Goal: Transaction & Acquisition: Purchase product/service

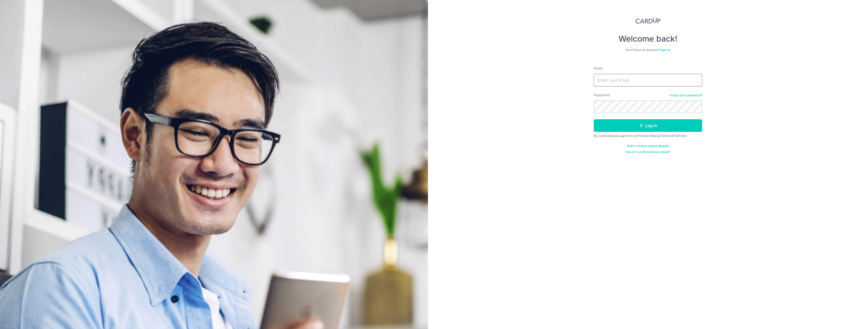
type input "[EMAIL_ADDRESS][DOMAIN_NAME]"
click at [637, 123] on button "Log in" at bounding box center [648, 125] width 108 height 13
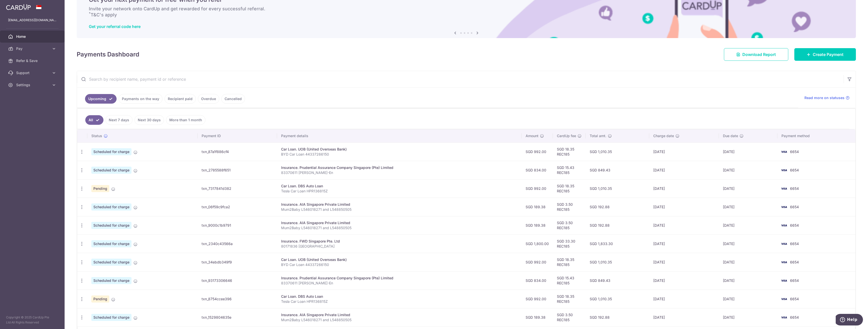
scroll to position [25, 0]
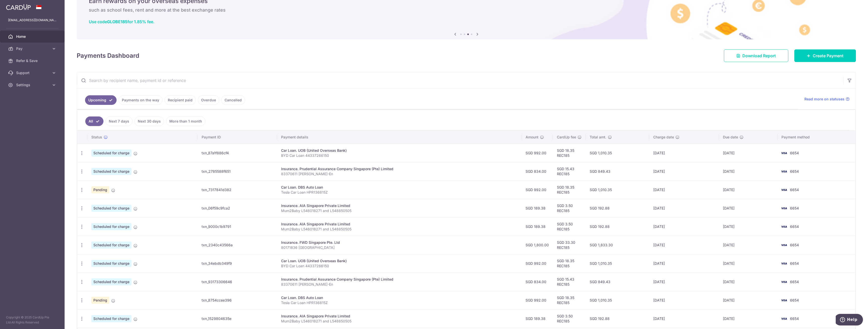
click at [145, 124] on link "Next 30 days" at bounding box center [149, 122] width 30 height 10
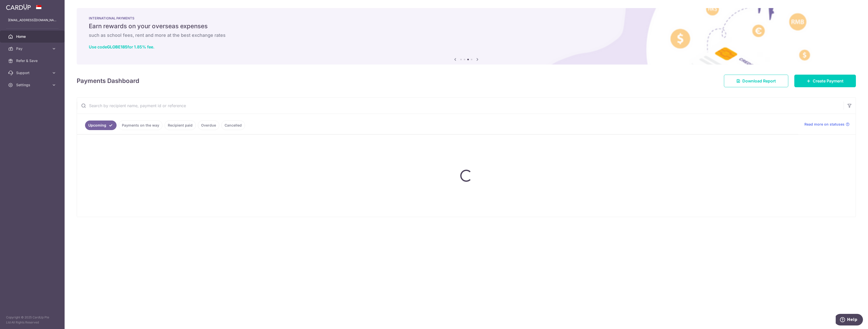
scroll to position [0, 0]
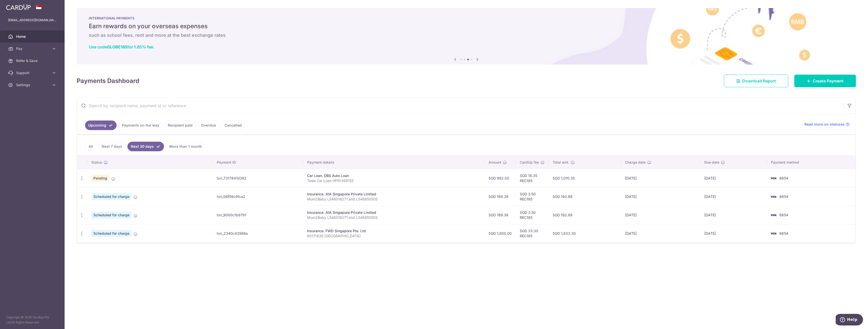
click at [91, 146] on link "All" at bounding box center [90, 147] width 11 height 10
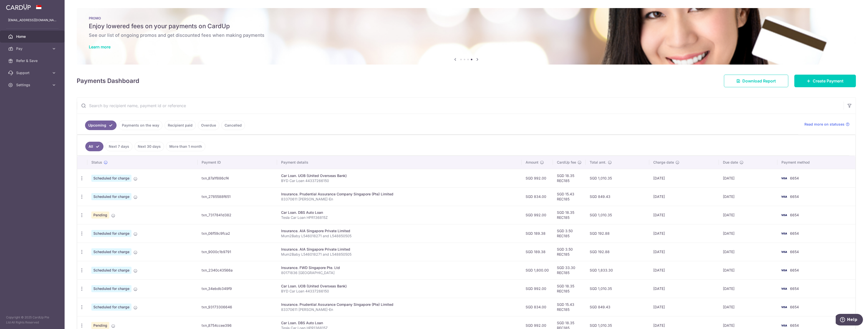
click at [149, 144] on link "Next 30 days" at bounding box center [149, 147] width 30 height 10
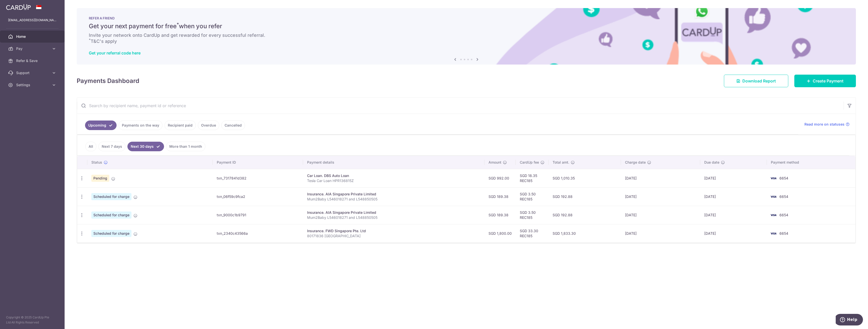
click at [119, 147] on link "Next 7 days" at bounding box center [111, 147] width 27 height 10
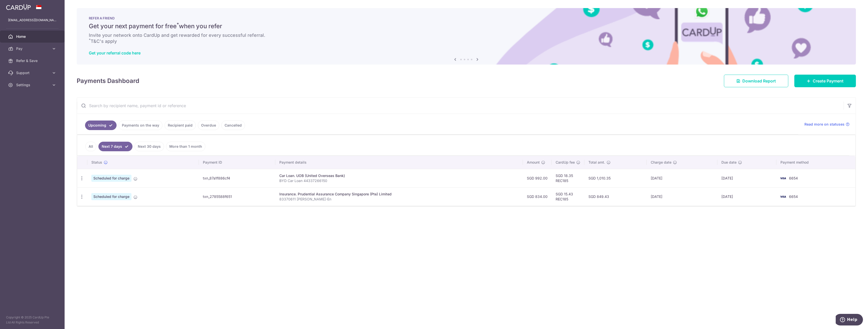
click at [150, 148] on link "Next 30 days" at bounding box center [149, 147] width 30 height 10
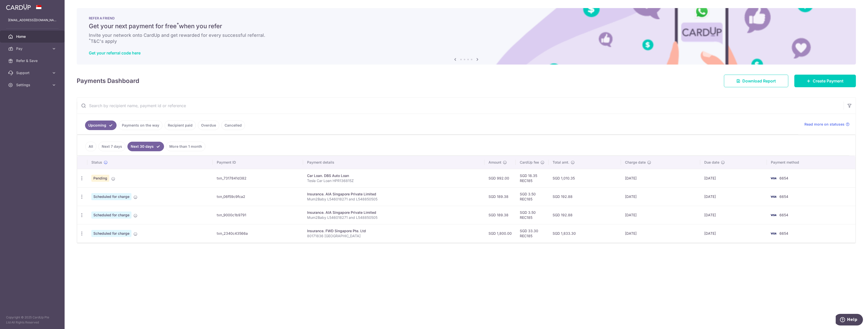
click at [121, 146] on link "Next 7 days" at bounding box center [111, 147] width 27 height 10
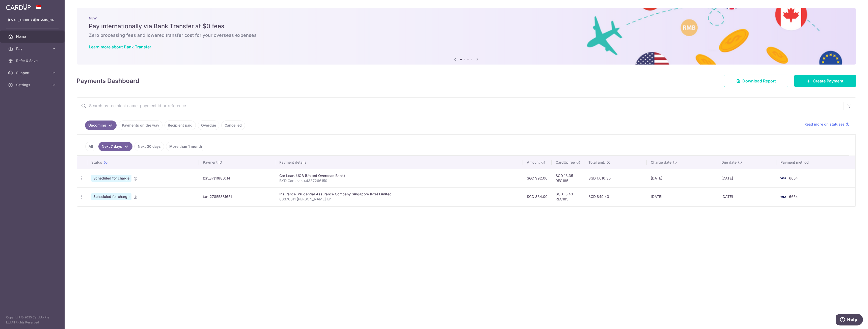
click at [140, 146] on link "Next 30 days" at bounding box center [149, 147] width 30 height 10
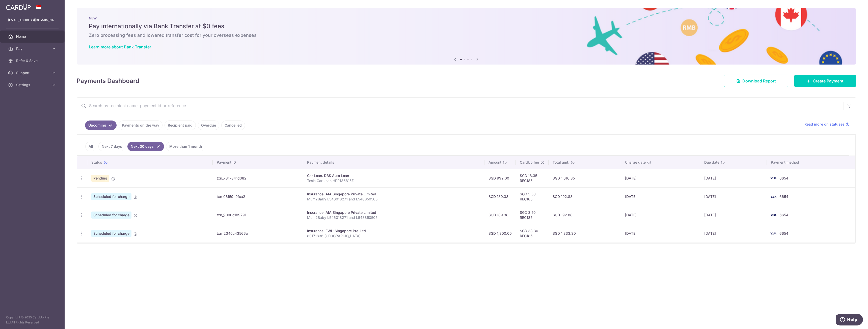
click at [95, 146] on link "All" at bounding box center [90, 147] width 11 height 10
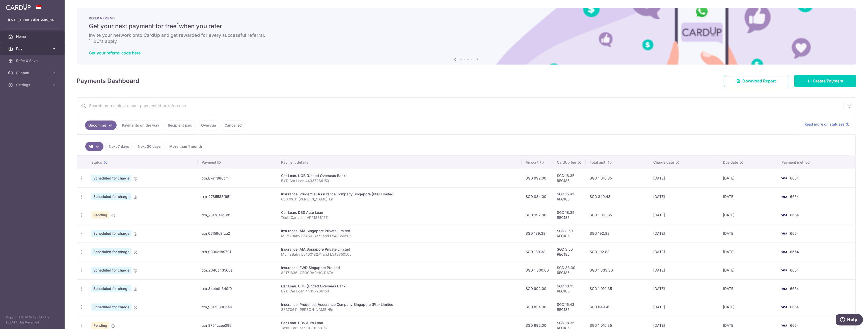
click at [40, 50] on span "Pay" at bounding box center [32, 48] width 33 height 5
click at [32, 187] on aside "hongguang_89@hotmail.com Home Pay Payments Recipients Cards Refer & Save Suppor…" at bounding box center [32, 164] width 65 height 329
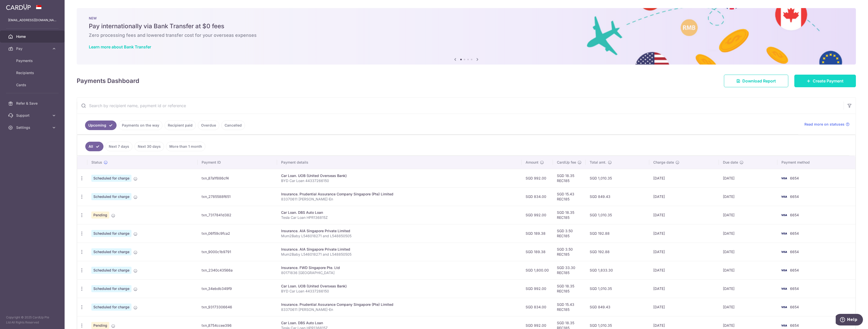
click at [813, 78] on span "Create Payment" at bounding box center [828, 81] width 31 height 6
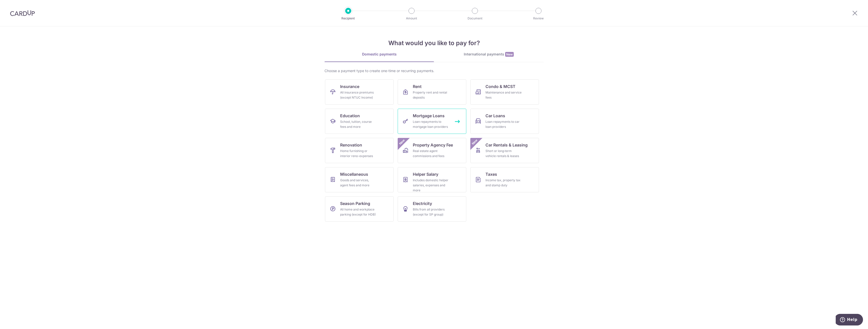
click at [442, 123] on div "Loan repayments to mortgage loan providers" at bounding box center [431, 124] width 36 height 10
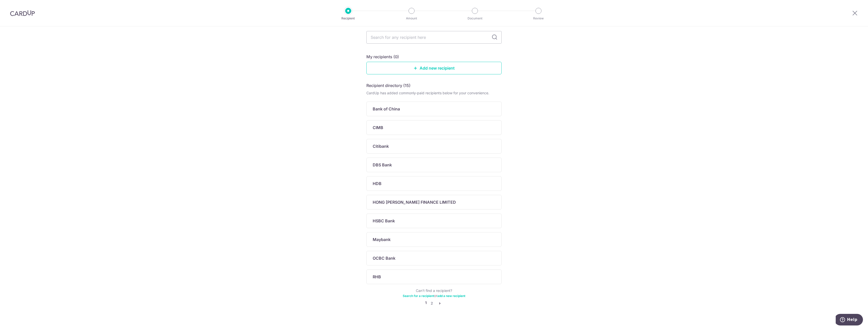
scroll to position [37, 0]
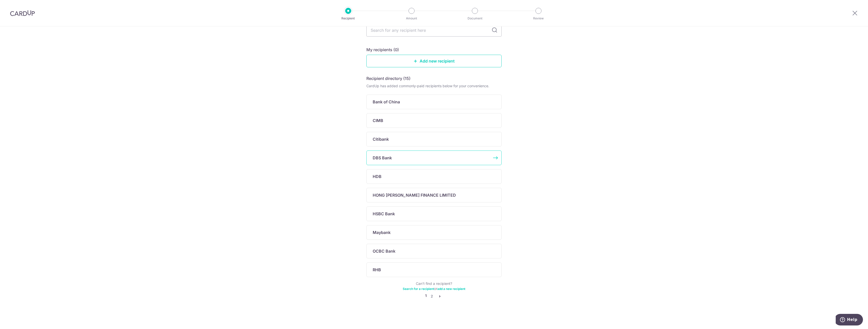
click at [422, 153] on div "DBS Bank" at bounding box center [433, 158] width 135 height 15
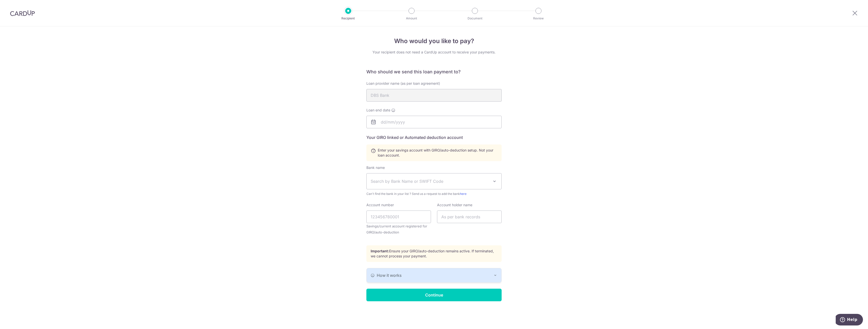
click at [28, 13] on img at bounding box center [22, 13] width 25 height 6
click at [855, 15] on icon at bounding box center [855, 13] width 6 height 6
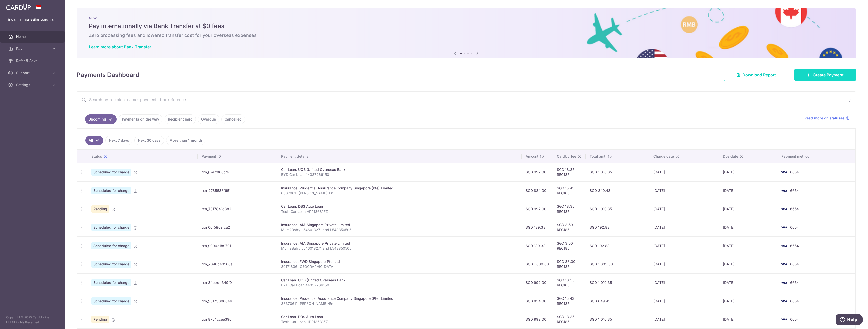
click at [821, 72] on span "Create Payment" at bounding box center [828, 75] width 31 height 6
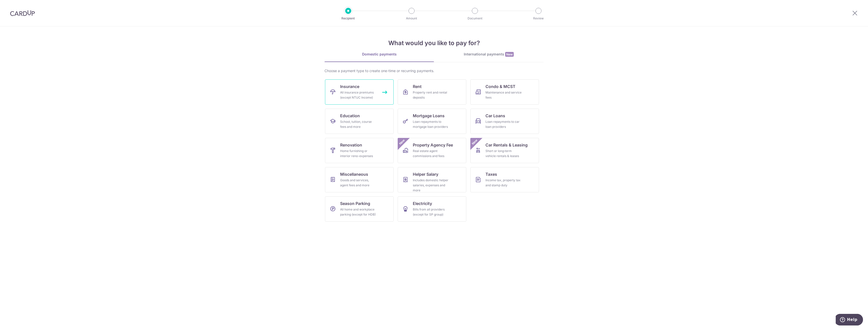
click at [357, 86] on span "Insurance" at bounding box center [349, 87] width 19 height 6
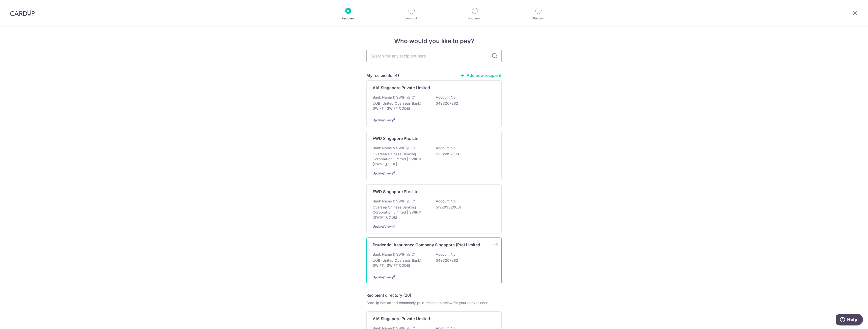
click at [421, 262] on p "UOB (United Overseas Bank) | SWIFT: [SWIFT_CODE]" at bounding box center [401, 263] width 57 height 10
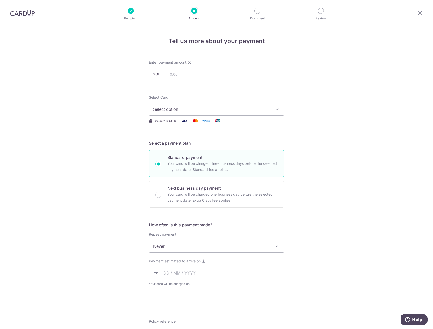
click at [196, 73] on input "text" at bounding box center [216, 74] width 135 height 13
type input "80.51"
click at [212, 105] on button "Select option" at bounding box center [216, 109] width 135 height 13
click at [216, 138] on li "Your Cards" at bounding box center [216, 133] width 135 height 11
click at [215, 145] on h5 "Select a payment plan" at bounding box center [216, 143] width 135 height 6
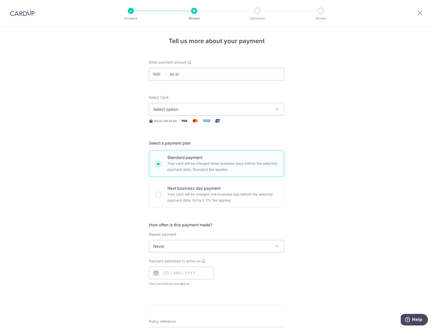
click at [223, 103] on button "Select option" at bounding box center [216, 109] width 135 height 13
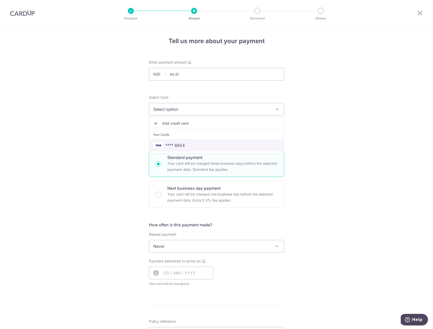
click at [192, 147] on span "**** 6654" at bounding box center [216, 145] width 127 height 6
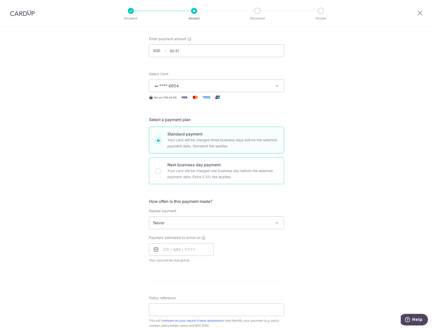
scroll to position [25, 0]
click at [276, 221] on span at bounding box center [277, 221] width 6 height 6
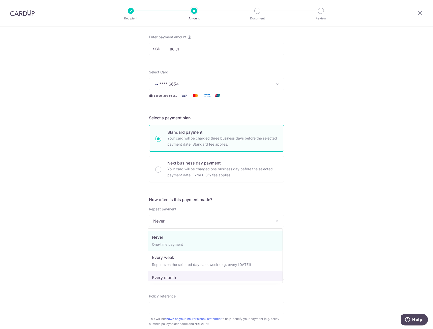
select select "3"
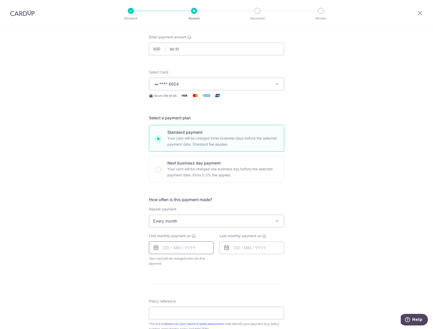
click at [169, 250] on input "text" at bounding box center [181, 247] width 65 height 13
click at [299, 251] on div "Tell us more about your payment Enter payment amount SGD 80.51 80.51 Select Car…" at bounding box center [216, 242] width 433 height 482
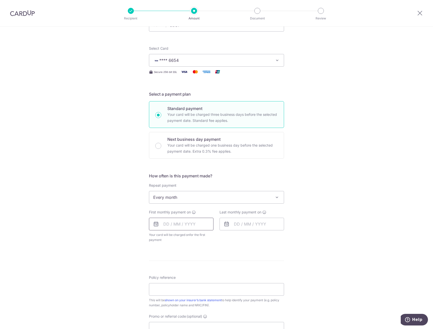
scroll to position [50, 0]
click at [174, 196] on span "Every month" at bounding box center [216, 196] width 135 height 12
click at [185, 196] on span "Every month" at bounding box center [216, 196] width 135 height 12
click at [320, 209] on div "Tell us more about your payment Enter payment amount SGD 80.51 80.51 Select Car…" at bounding box center [216, 217] width 433 height 482
click at [172, 222] on input "text" at bounding box center [181, 222] width 65 height 13
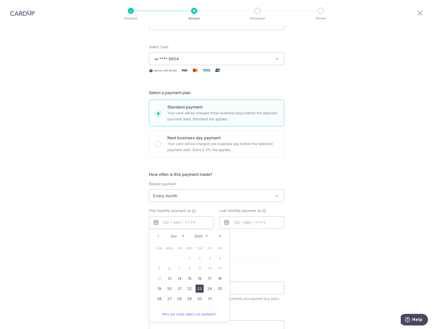
click at [197, 289] on link "23" at bounding box center [200, 289] width 8 height 8
type input "[DATE]"
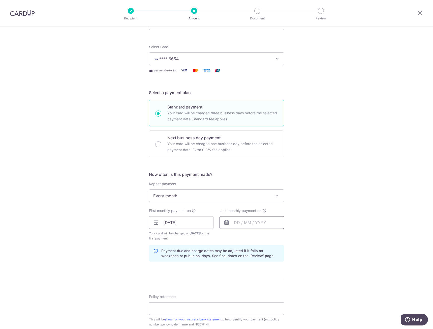
click at [237, 222] on input "text" at bounding box center [252, 222] width 65 height 13
click at [370, 222] on div "Tell us more about your payment Enter payment amount SGD 80.51 80.51 Select Car…" at bounding box center [216, 227] width 433 height 503
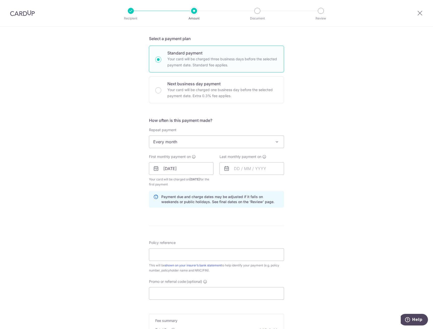
scroll to position [101, 0]
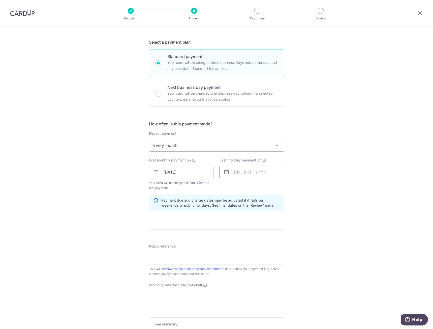
click at [231, 173] on input "text" at bounding box center [252, 172] width 65 height 13
click at [270, 188] on div "Oct Nov Dec 2025 2026 2027 2028 2029 2030 2031 2032 2033 2034 2035" at bounding box center [260, 186] width 37 height 4
click at [271, 187] on select "2025 2026 2027 2028 2029 2030 2031 2032 2033 2034 2035" at bounding box center [271, 186] width 13 height 4
click at [288, 187] on link "Next" at bounding box center [291, 186] width 6 height 6
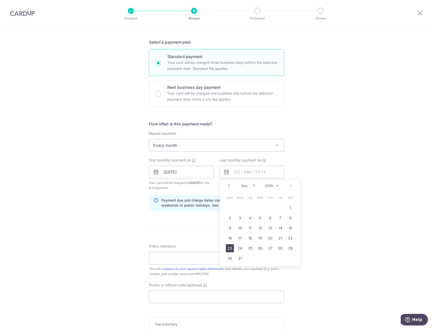
click at [230, 247] on link "23" at bounding box center [230, 248] width 8 height 8
type input "[DATE]"
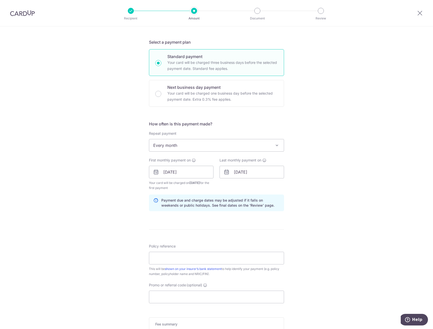
click at [320, 218] on div "Tell us more about your payment Enter payment amount SGD 80.51 80.51 Select Car…" at bounding box center [216, 177] width 433 height 503
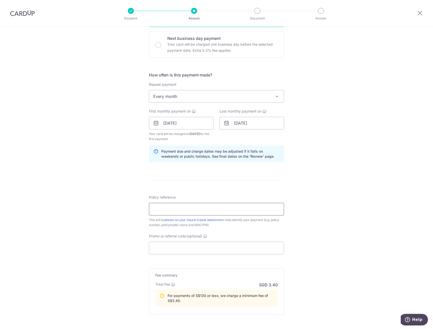
scroll to position [151, 0]
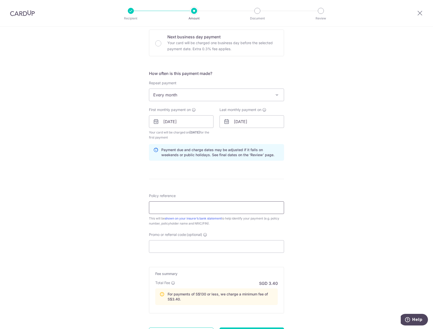
click at [227, 208] on input "Policy reference" at bounding box center [216, 207] width 135 height 13
click at [319, 225] on div "Tell us more about your payment Enter payment amount SGD 80.51 80.51 Select Car…" at bounding box center [216, 126] width 433 height 503
click at [170, 212] on input "Policy reference" at bounding box center [216, 207] width 135 height 13
click at [392, 174] on div "Tell us more about your payment Enter payment amount SGD 80.51 80.51 Select Car…" at bounding box center [216, 126] width 433 height 503
click at [237, 210] on input "Policy reference" at bounding box center [216, 207] width 135 height 13
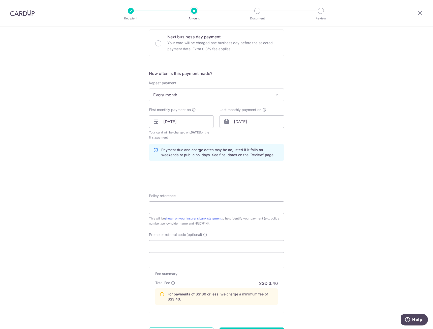
click at [357, 197] on div "Tell us more about your payment Enter payment amount SGD 80.51 80.51 Select Car…" at bounding box center [216, 126] width 433 height 503
click at [188, 209] on input "Policy reference" at bounding box center [216, 207] width 135 height 13
type input "82092668 Hong Guang PruExtra"
click at [203, 248] on input "Promo or referral code (optional)" at bounding box center [216, 246] width 135 height 13
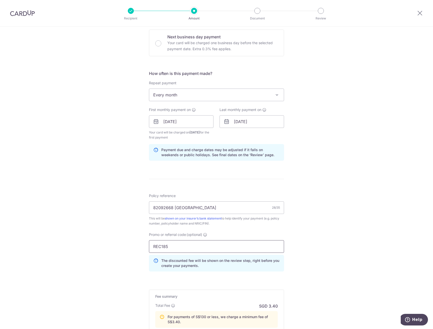
type input "REC185"
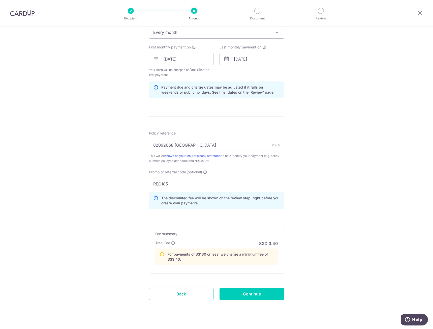
scroll to position [198, 0]
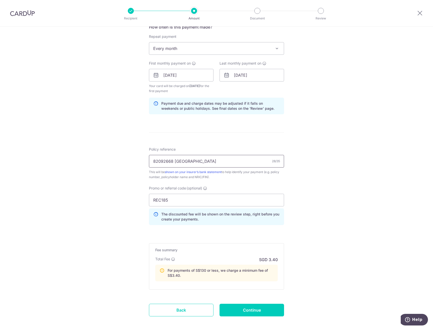
click at [173, 162] on input "82092668 Hong Guang PruExtra" at bounding box center [216, 161] width 135 height 13
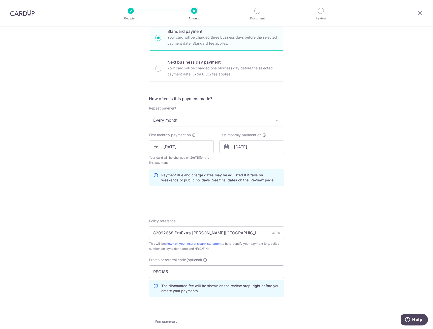
scroll to position [223, 0]
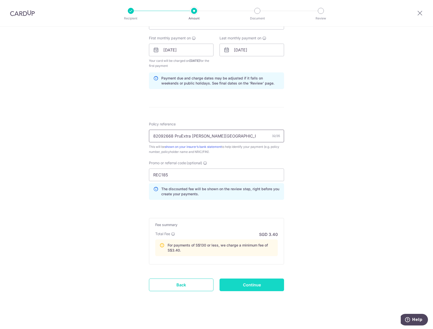
type input "82092668 PruExtra Tan Hong Guang"
click at [271, 283] on input "Continue" at bounding box center [252, 285] width 65 height 13
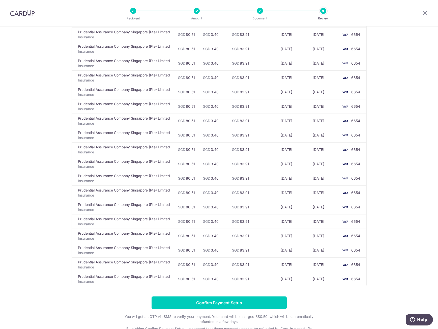
scroll to position [1608, 0]
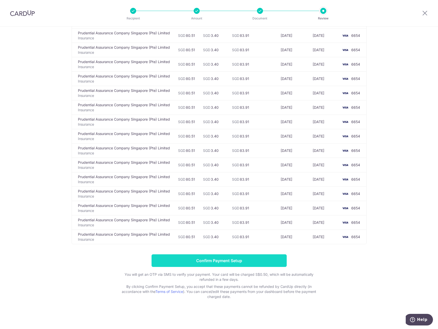
click at [235, 262] on input "Confirm Payment Setup" at bounding box center [219, 260] width 135 height 13
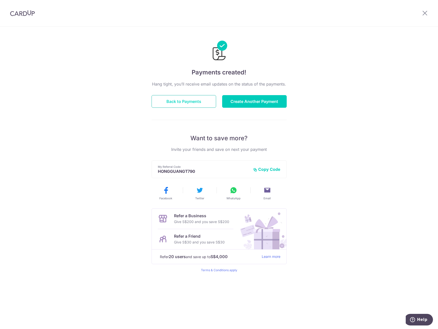
click at [190, 104] on button "Back to Payments" at bounding box center [184, 101] width 65 height 13
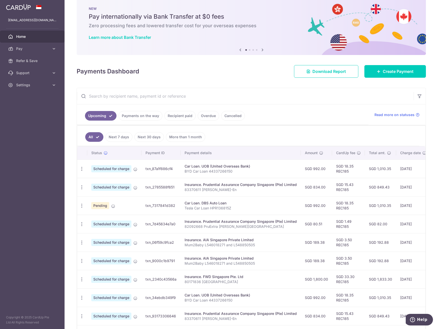
scroll to position [25, 0]
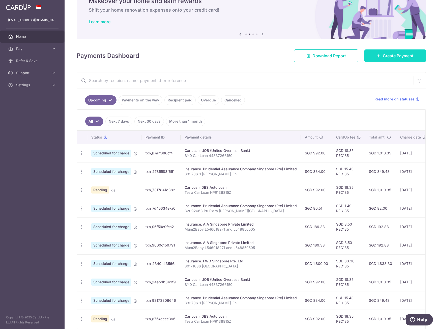
click at [384, 54] on span "Create Payment" at bounding box center [398, 56] width 31 height 6
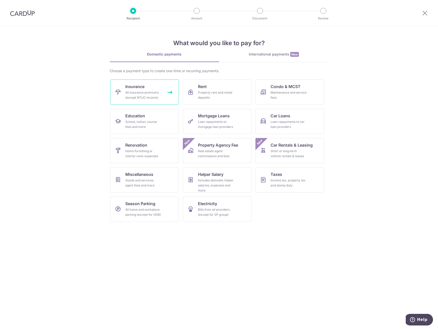
click at [167, 93] on link "Insurance All insurance premiums (except NTUC Income)" at bounding box center [144, 91] width 69 height 25
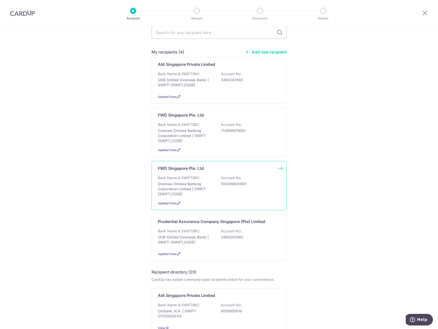
scroll to position [25, 0]
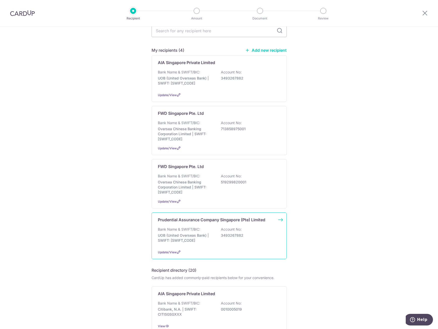
click at [218, 231] on div "Bank Name & SWIFT/BIC: UOB (United Overseas Bank) | SWIFT: [SWIFT_CODE] Account…" at bounding box center [219, 236] width 123 height 19
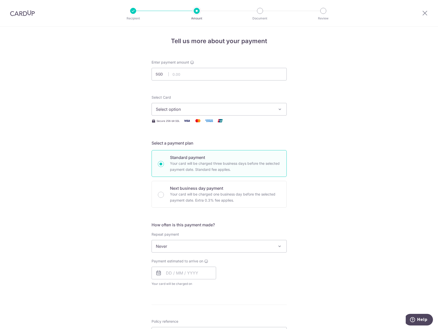
click at [208, 81] on form "Enter payment amount SGD Select Card Select option Add credit card Your Cards *…" at bounding box center [219, 259] width 135 height 399
click at [215, 73] on input "text" at bounding box center [219, 74] width 135 height 13
type input "72.28"
click at [276, 111] on button "Select option" at bounding box center [219, 109] width 135 height 13
click at [229, 143] on span "**** 6654" at bounding box center [219, 145] width 127 height 6
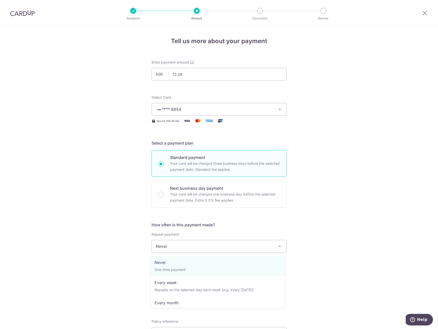
click at [191, 244] on span "Never" at bounding box center [219, 246] width 135 height 12
select select "3"
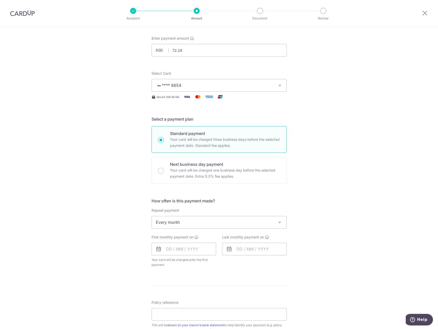
scroll to position [25, 0]
click at [166, 249] on input "text" at bounding box center [184, 247] width 65 height 13
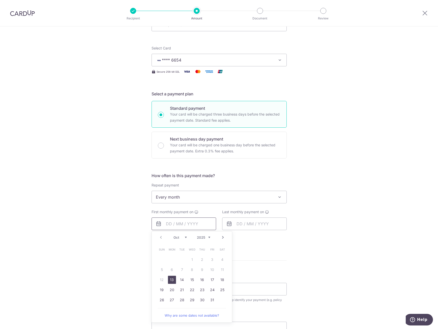
scroll to position [50, 0]
click at [202, 287] on link "23" at bounding box center [202, 289] width 8 height 8
type input "23/10/2025"
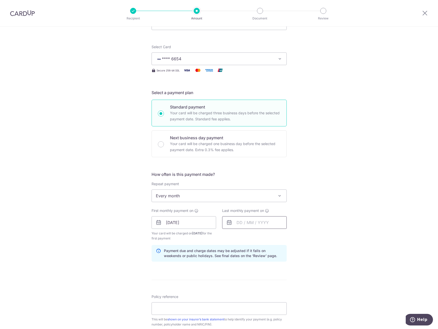
click at [242, 226] on input "text" at bounding box center [254, 222] width 65 height 13
click at [275, 236] on select "2025 2026 2027 2028 2029 2030 2031 2032 2033 2034 2035" at bounding box center [274, 236] width 13 height 4
click at [252, 289] on link "23" at bounding box center [253, 289] width 8 height 8
type input "23/10/2035"
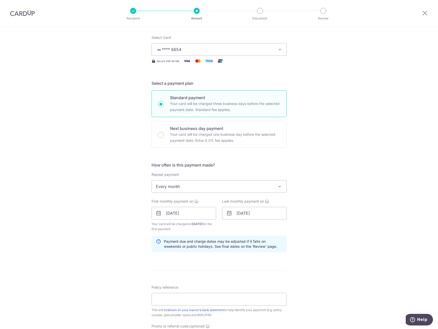
scroll to position [76, 0]
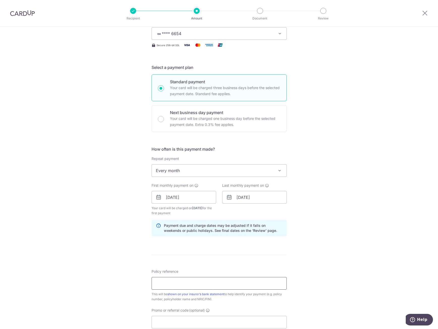
click at [215, 283] on input "Policy reference" at bounding box center [219, 283] width 135 height 13
click at [219, 289] on input "82059198" at bounding box center [219, 283] width 135 height 13
click at [211, 283] on input "82059198 PruExtra Tan Yi Kai Ian" at bounding box center [219, 283] width 135 height 13
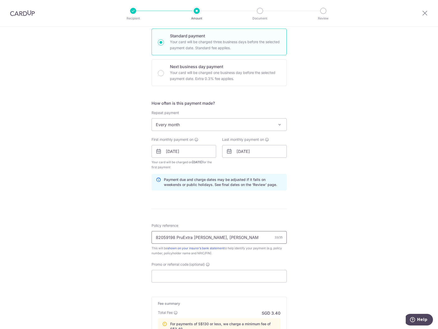
scroll to position [126, 0]
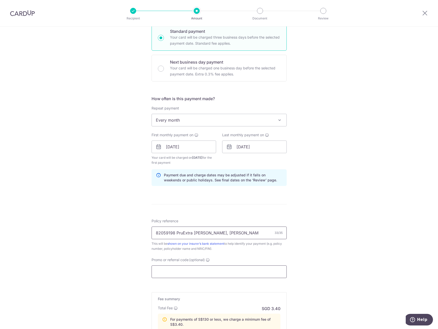
type input "82059198 PruExtra Tan Yi Kai, Ian"
click at [225, 273] on input "Promo or referral code (optional)" at bounding box center [219, 271] width 135 height 13
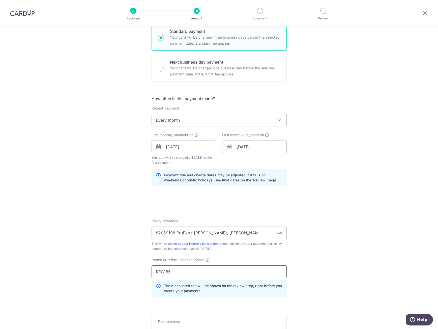
type input "REC185"
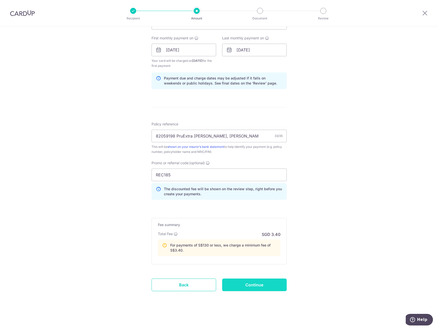
click at [256, 283] on input "Continue" at bounding box center [254, 285] width 65 height 13
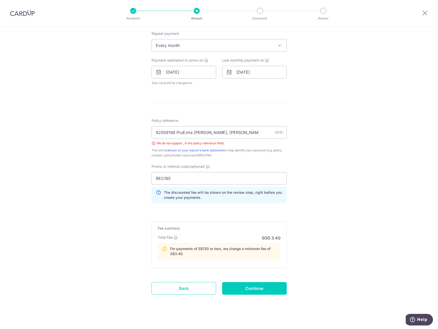
scroll to position [204, 0]
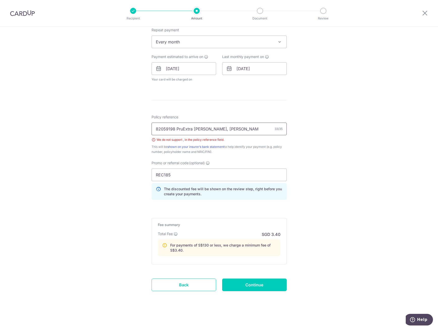
click at [212, 128] on input "82059198 PruExtra [PERSON_NAME], [PERSON_NAME]" at bounding box center [219, 129] width 135 height 13
click at [424, 12] on icon at bounding box center [425, 13] width 6 height 6
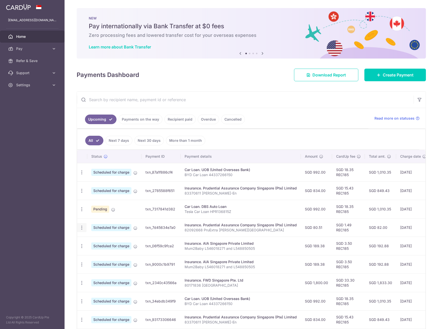
click at [82, 228] on icon "button" at bounding box center [81, 227] width 5 height 5
click at [95, 254] on span "Cancel payment" at bounding box center [109, 254] width 34 height 6
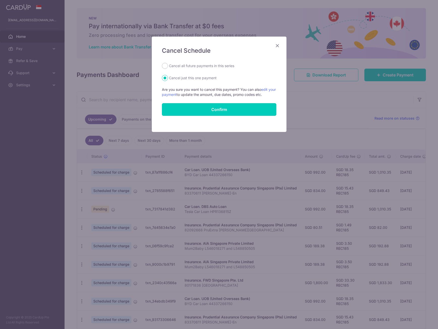
click at [193, 66] on label "Cancel all future payments in this series" at bounding box center [201, 66] width 65 height 6
click at [168, 66] on input "Cancel all future payments in this series" at bounding box center [165, 66] width 6 height 6
radio input "true"
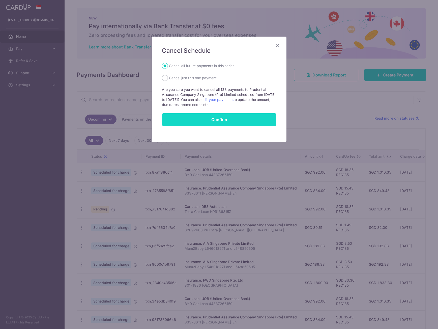
click at [216, 119] on button "Confirm" at bounding box center [219, 119] width 115 height 13
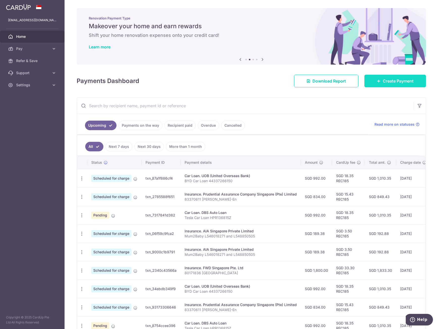
click at [397, 82] on span "Create Payment" at bounding box center [398, 81] width 31 height 6
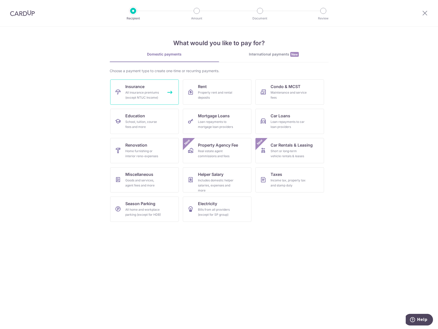
click at [153, 97] on div "All insurance premiums (except NTUC Income)" at bounding box center [143, 95] width 36 height 10
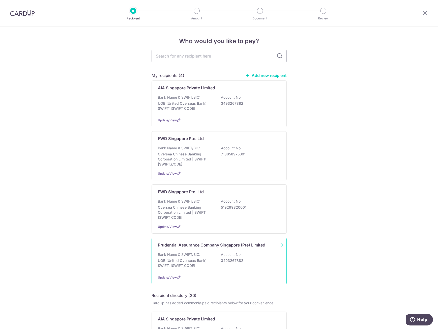
click at [191, 250] on div "Prudential Assurance Company Singapore (Pte) Limited Bank Name & SWIFT/BIC: UOB…" at bounding box center [219, 261] width 135 height 47
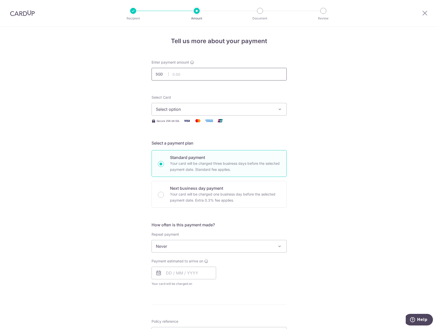
click at [245, 76] on input "text" at bounding box center [219, 74] width 135 height 13
type input "247.74"
click at [319, 85] on div "Tell us more about your payment Enter payment amount SGD 247.74 247.74 Select C…" at bounding box center [219, 254] width 438 height 456
click at [208, 112] on span "Select option" at bounding box center [215, 109] width 118 height 6
click at [185, 145] on span "**** 6654" at bounding box center [177, 145] width 19 height 6
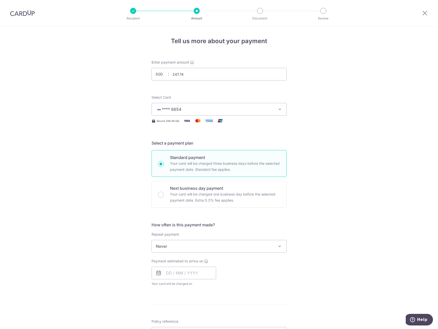
click at [183, 250] on span "Never" at bounding box center [219, 246] width 135 height 12
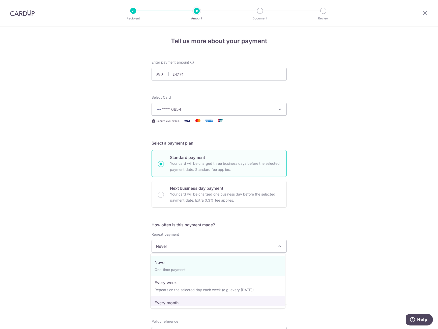
select select "3"
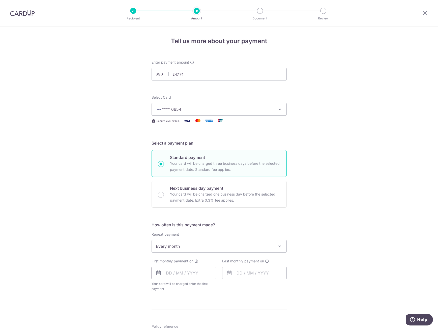
click at [174, 271] on input "text" at bounding box center [184, 273] width 65 height 13
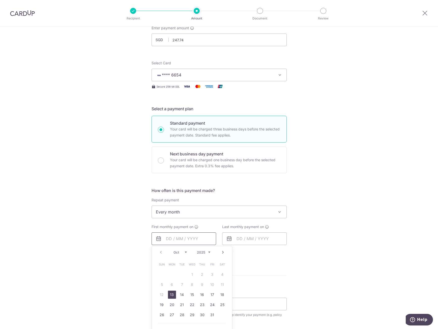
scroll to position [50, 0]
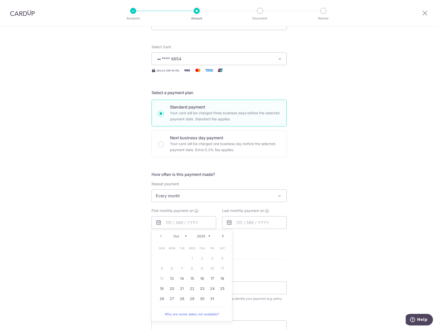
click at [293, 263] on div "Tell us more about your payment Enter payment amount SGD 247.74 247.74 Select C…" at bounding box center [219, 206] width 438 height 461
click at [212, 223] on input "text" at bounding box center [184, 222] width 65 height 13
click at [199, 286] on link "23" at bounding box center [202, 289] width 8 height 8
type input "[DATE]"
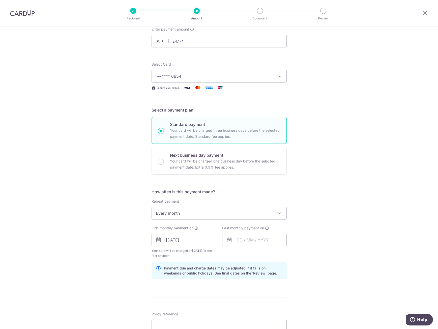
scroll to position [0, 0]
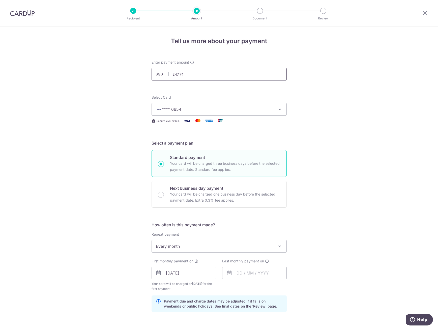
click at [214, 73] on input "247.74" at bounding box center [219, 74] width 135 height 13
drag, startPoint x: 220, startPoint y: 75, endPoint x: 60, endPoint y: 64, distance: 160.8
click at [60, 64] on div "Tell us more about your payment Enter payment amount SGD 247.74 247.74 Select C…" at bounding box center [219, 267] width 438 height 482
type input "229.97"
click at [236, 273] on input "text" at bounding box center [254, 273] width 65 height 13
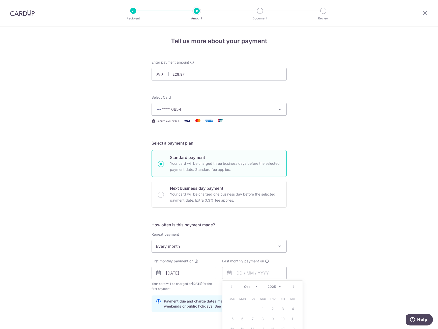
click at [280, 288] on div "Prev Next Oct Nov Dec 2025 2026 2027 2028 2029 2030 2031 2032 2033 2034 2035" at bounding box center [263, 287] width 80 height 12
click at [277, 287] on select "2025 2026 2027 2028 2029 2030 2031 2032 2033 2034 2035" at bounding box center [274, 287] width 13 height 4
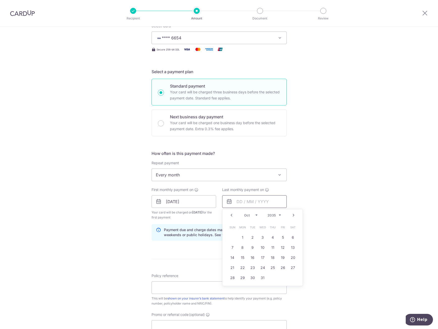
scroll to position [76, 0]
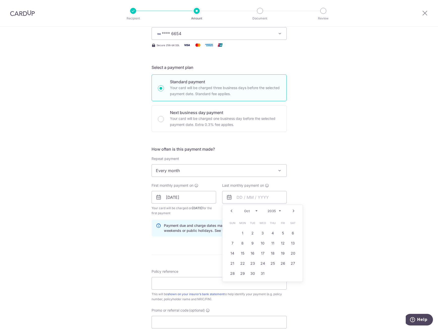
click at [253, 213] on select "Jan Feb Mar Apr May Jun Jul Aug Sep Oct Nov Dec" at bounding box center [250, 211] width 13 height 4
click at [233, 273] on link "23" at bounding box center [233, 273] width 8 height 8
type input "23/12/2035"
click at [357, 233] on div "Tell us more about your payment Enter payment amount SGD 229.97 229.97 Select C…" at bounding box center [219, 192] width 438 height 482
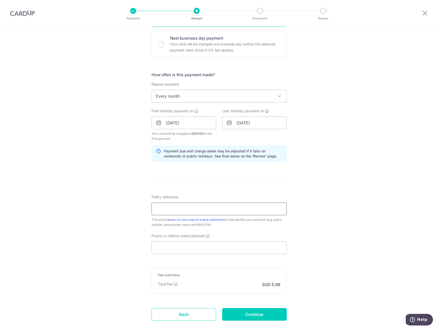
scroll to position [151, 0]
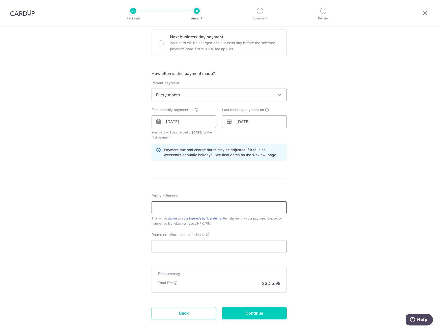
click at [257, 209] on input "Policy reference" at bounding box center [219, 207] width 135 height 13
click at [343, 210] on div "Tell us more about your payment Enter payment amount SGD 229.97 229.97 Select C…" at bounding box center [219, 116] width 438 height 482
click at [244, 205] on input "Policy reference" at bounding box center [219, 207] width 135 height 13
click at [244, 208] on input "PruExtra 82092668" at bounding box center [219, 207] width 135 height 13
click at [247, 209] on input "PruExtra 82092668 82059198" at bounding box center [219, 207] width 135 height 13
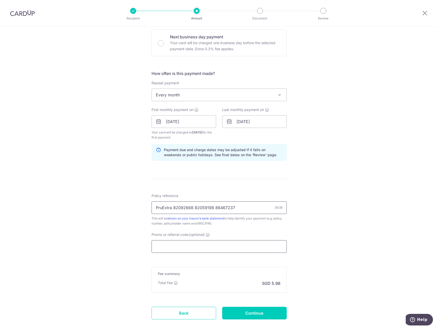
type input "PruExtra 82092668 82059198 86467237"
click at [228, 243] on input "Promo or referral code (optional)" at bounding box center [219, 246] width 135 height 13
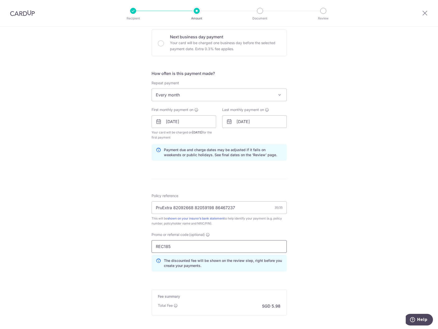
type input "REC185"
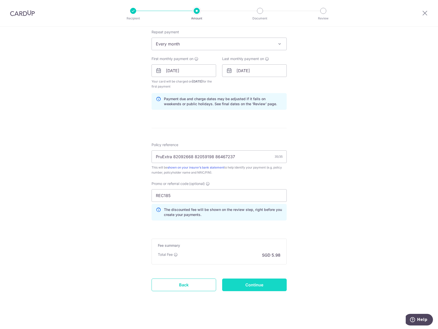
click at [254, 287] on input "Continue" at bounding box center [254, 285] width 65 height 13
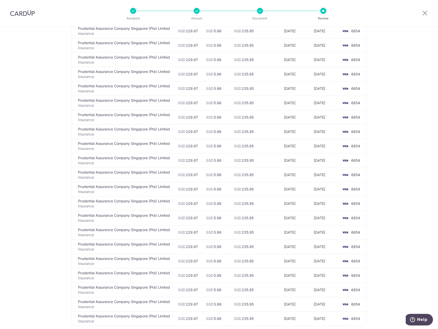
scroll to position [1608, 0]
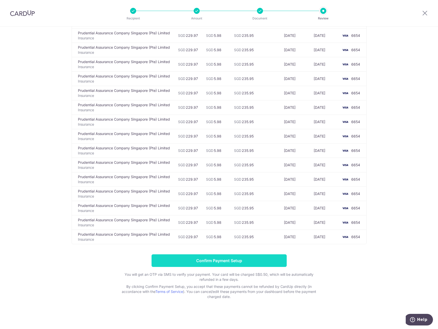
click at [230, 257] on input "Confirm Payment Setup" at bounding box center [219, 260] width 135 height 13
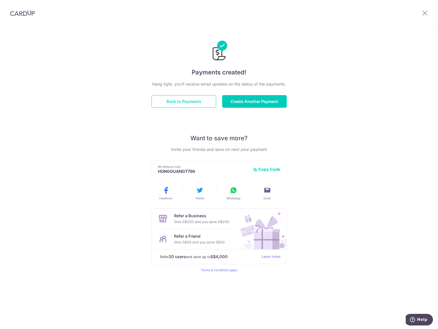
click at [192, 99] on button "Back to Payments" at bounding box center [184, 101] width 65 height 13
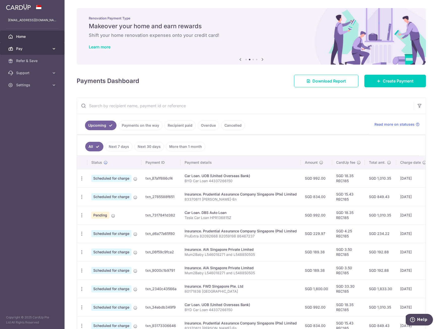
click at [56, 45] on link "Pay" at bounding box center [32, 49] width 65 height 12
click at [57, 46] on link "Pay" at bounding box center [32, 49] width 65 height 12
click at [54, 71] on icon at bounding box center [53, 72] width 5 height 5
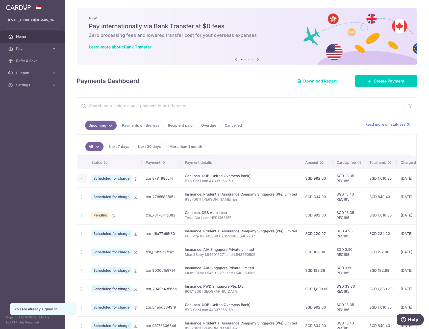
click at [82, 179] on icon "button" at bounding box center [81, 178] width 5 height 5
click at [98, 193] on span "Update payment" at bounding box center [109, 192] width 34 height 6
radio input "true"
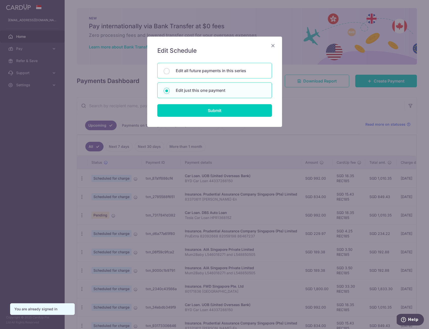
click at [212, 74] on div "Edit all future payments in this series" at bounding box center [214, 71] width 115 height 16
radio input "true"
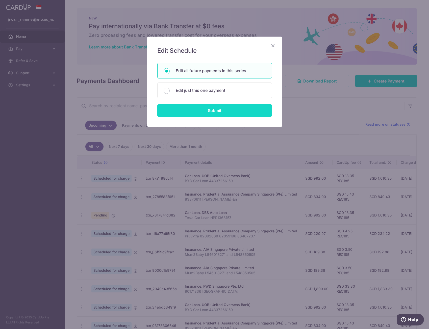
click at [203, 112] on input "Submit" at bounding box center [214, 110] width 115 height 13
radio input "true"
type input "992.00"
type input "BYD Car Loan 44337266150"
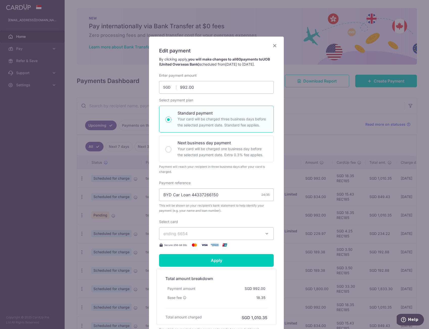
click at [271, 46] on icon "Close" at bounding box center [274, 45] width 6 height 6
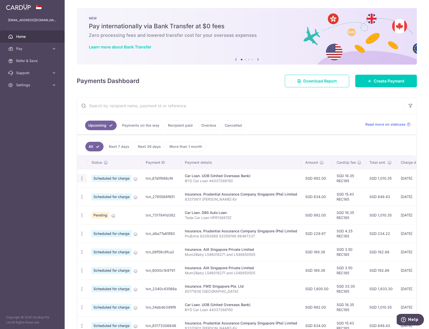
click at [84, 180] on icon "button" at bounding box center [81, 178] width 5 height 5
click at [98, 191] on span "Update payment" at bounding box center [109, 192] width 34 height 6
radio input "true"
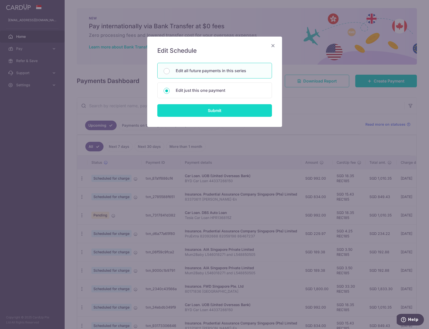
click at [202, 109] on input "Submit" at bounding box center [214, 110] width 115 height 13
radio input "true"
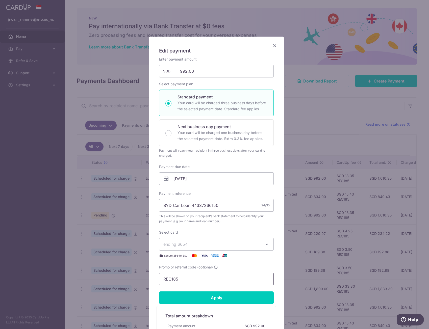
drag, startPoint x: 202, startPoint y: 280, endPoint x: 107, endPoint y: 275, distance: 94.7
click at [107, 275] on div "Edit payment By clicking apply, you will make changes to all 60 payments to UOB…" at bounding box center [214, 164] width 429 height 329
paste input "3HOME25R"
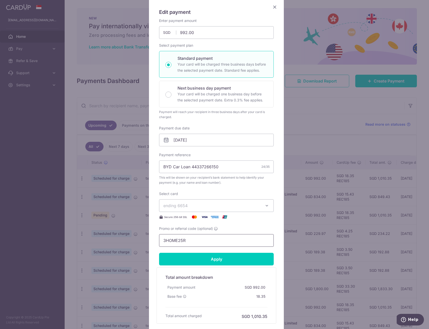
scroll to position [50, 0]
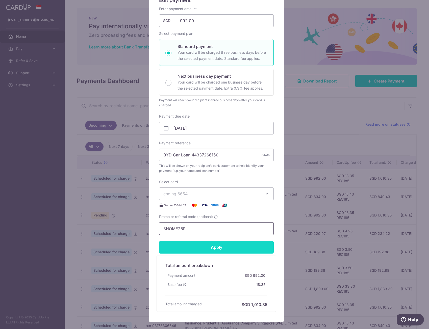
type input "3HOME25R"
click at [219, 248] on input "Apply" at bounding box center [216, 247] width 115 height 13
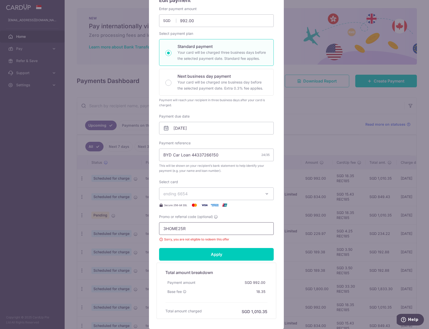
click at [228, 226] on input "3HOME25R" at bounding box center [216, 228] width 115 height 13
drag, startPoint x: 233, startPoint y: 223, endPoint x: 99, endPoint y: 223, distance: 133.7
click at [98, 223] on div "Edit payment By clicking apply, you will make changes to all 60 payments to UOB…" at bounding box center [214, 164] width 429 height 329
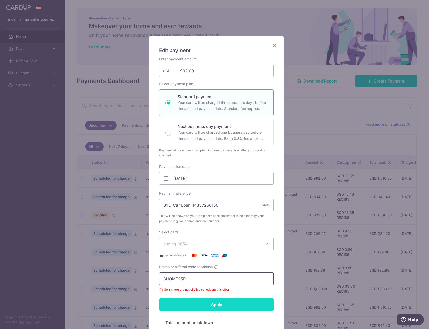
scroll to position [0, 0]
click at [273, 45] on icon "Close" at bounding box center [274, 45] width 6 height 6
